Goal: Use online tool/utility: Use online tool/utility

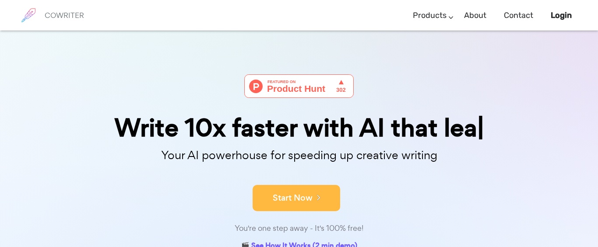
click at [289, 197] on button "Start Now" at bounding box center [297, 198] width 88 height 26
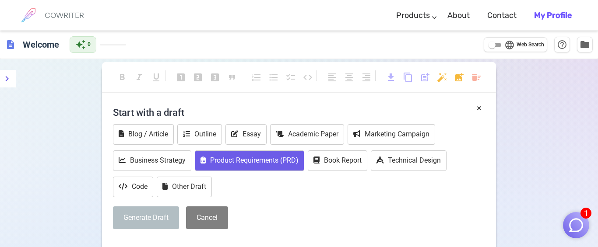
click at [268, 168] on button "Product Requirements (PRD)" at bounding box center [250, 161] width 110 height 21
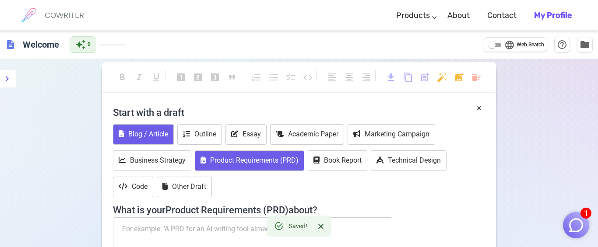
click at [138, 138] on button "Blog / Article" at bounding box center [143, 134] width 61 height 21
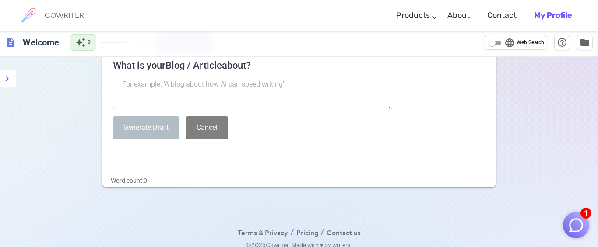
scroll to position [152, 0]
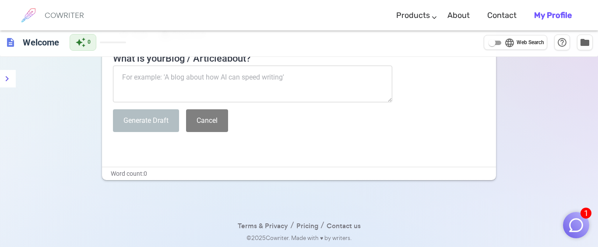
click at [179, 81] on textarea at bounding box center [252, 84] width 279 height 37
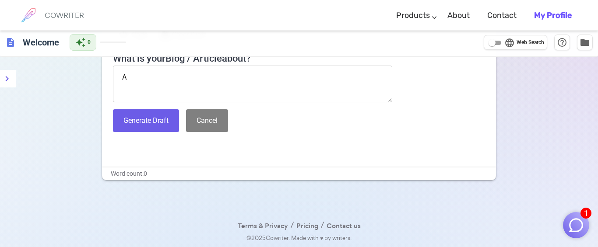
type textarea "A"
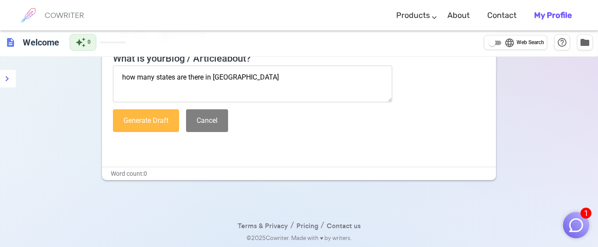
type textarea "how many states are there in [GEOGRAPHIC_DATA]"
click at [171, 129] on button "Generate Draft" at bounding box center [146, 121] width 66 height 23
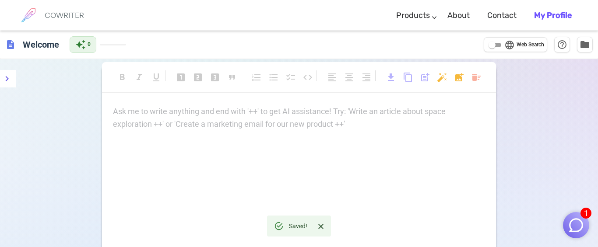
scroll to position [1, 0]
click at [236, 118] on div "Ask me to write anything and end with '++' to get AI assistance! Try: 'Write an…" at bounding box center [299, 116] width 372 height 25
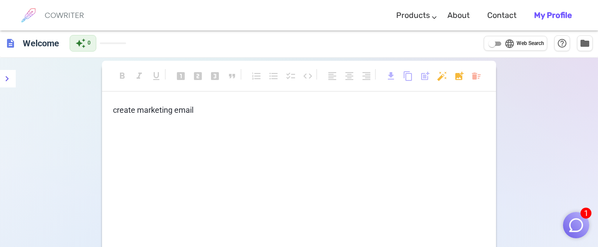
click at [573, 220] on img "button" at bounding box center [576, 225] width 17 height 17
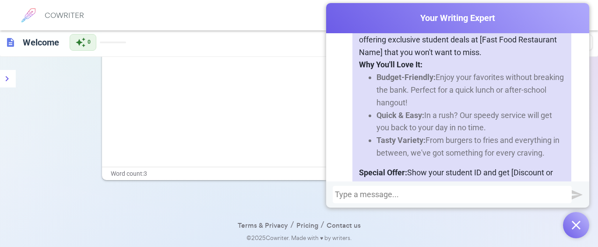
scroll to position [375, 0]
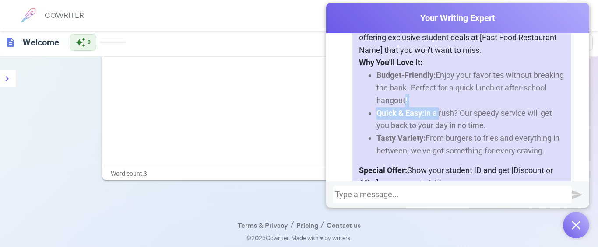
drag, startPoint x: 439, startPoint y: 115, endPoint x: 428, endPoint y: 105, distance: 15.5
click at [428, 105] on ul "Budget-Friendly: Enjoy your favorites without breaking the bank. Perfect for a …" at bounding box center [462, 113] width 206 height 88
click at [446, 108] on li "Quick & Easy: In a rush? Our speedy service will get you back to your day in no…" at bounding box center [471, 119] width 188 height 25
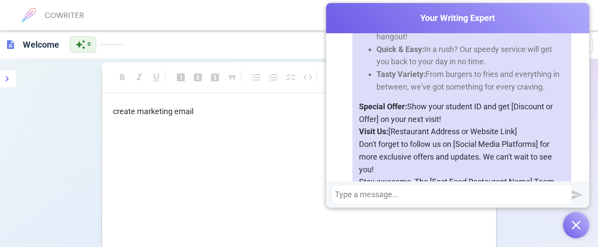
scroll to position [452, 0]
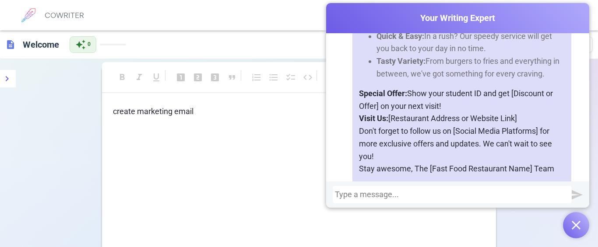
click at [187, 145] on div "create marketing email" at bounding box center [299, 193] width 394 height 175
click at [243, 117] on p "create marketing email" at bounding box center [299, 112] width 372 height 13
